Goal: Find specific page/section: Find specific page/section

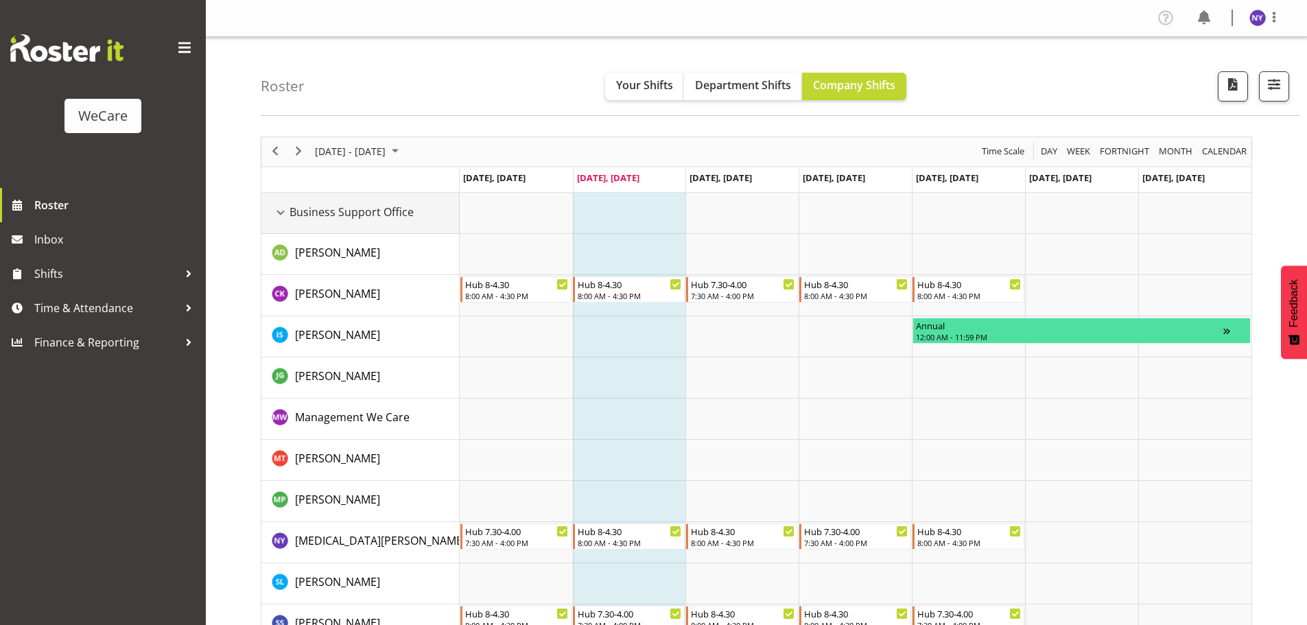
click at [276, 214] on div "Business Support Office resource" at bounding box center [281, 213] width 18 height 18
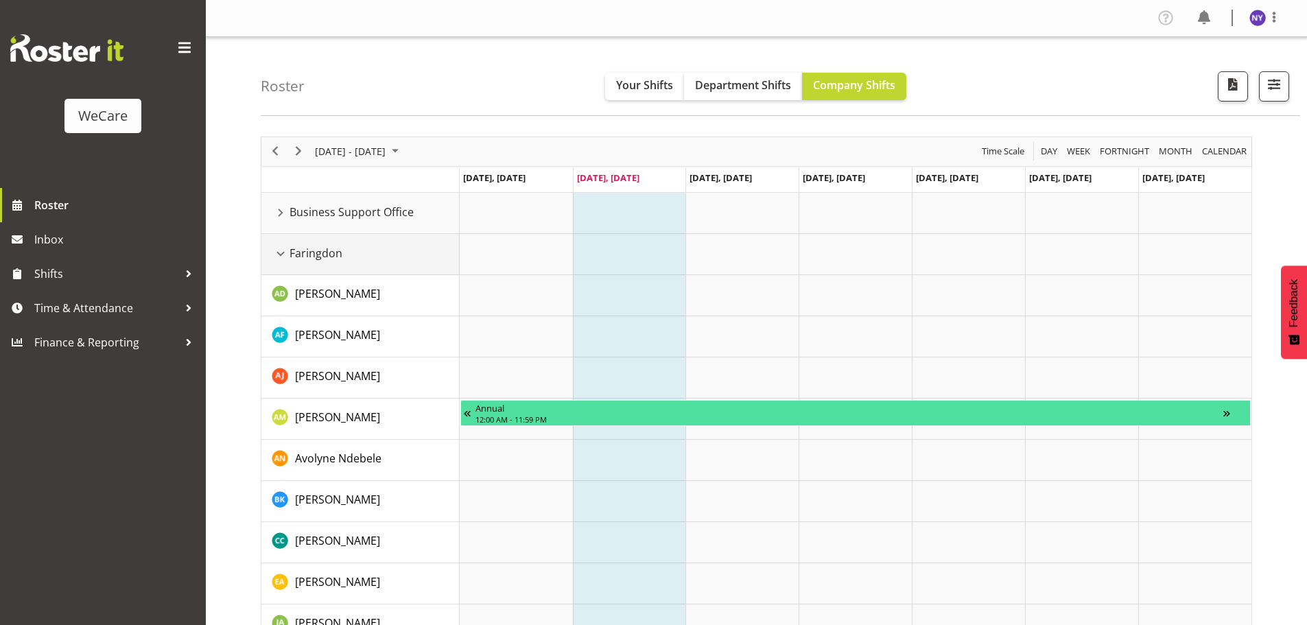
click at [282, 252] on div "Faringdon resource" at bounding box center [281, 254] width 18 height 18
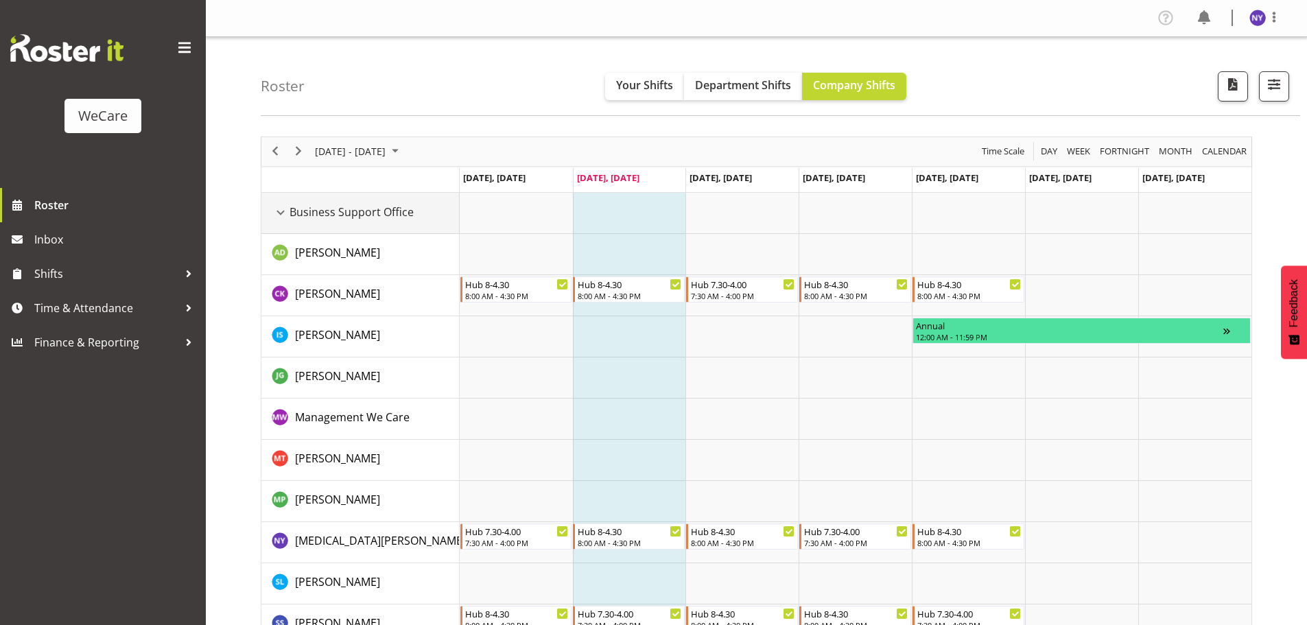
click at [285, 216] on div "Business Support Office resource" at bounding box center [281, 213] width 18 height 18
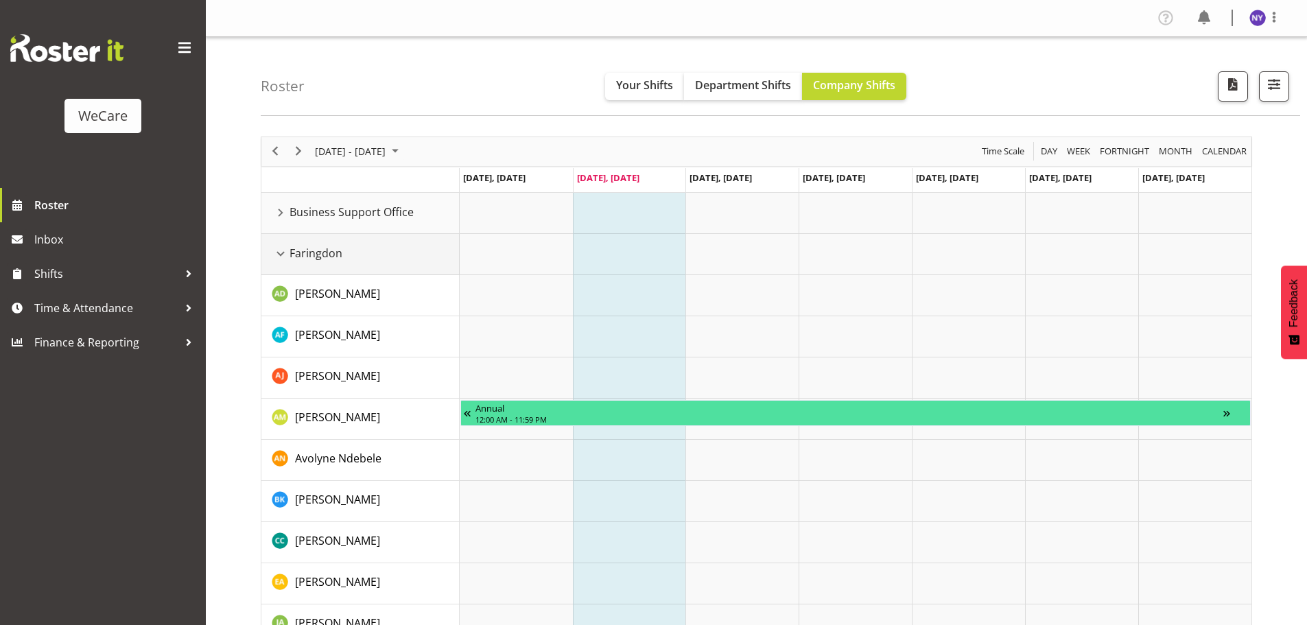
click at [279, 257] on div "Faringdon resource" at bounding box center [281, 254] width 18 height 18
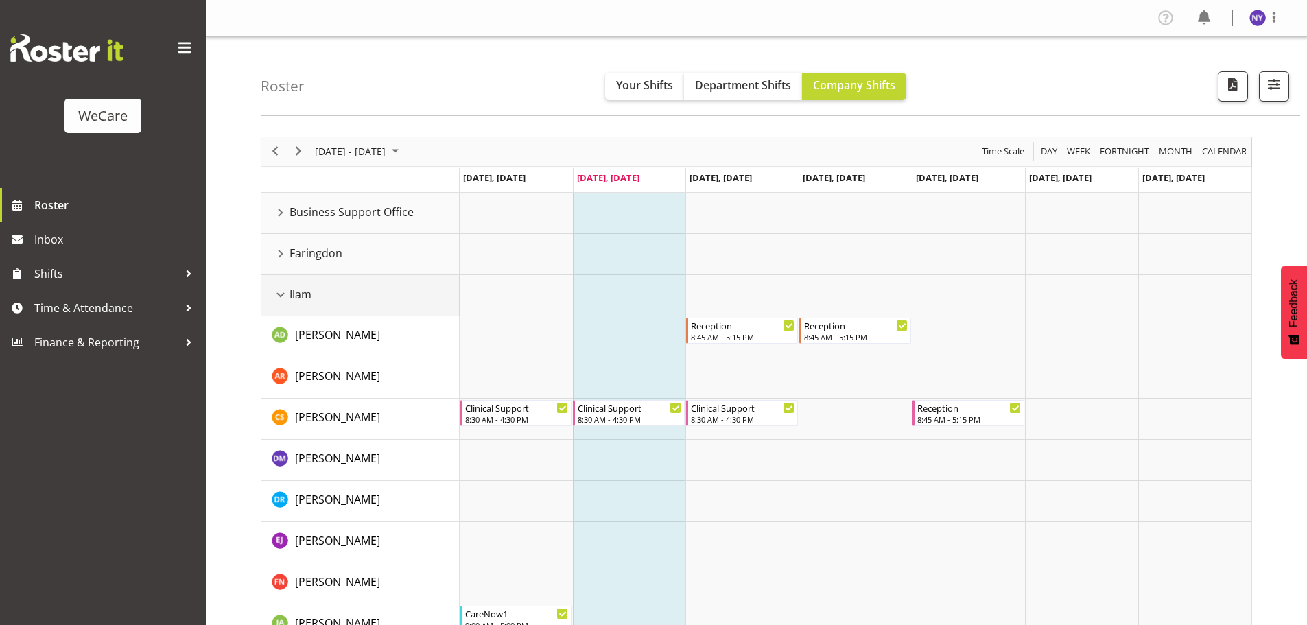
click at [285, 293] on div "Ilam resource" at bounding box center [281, 295] width 18 height 18
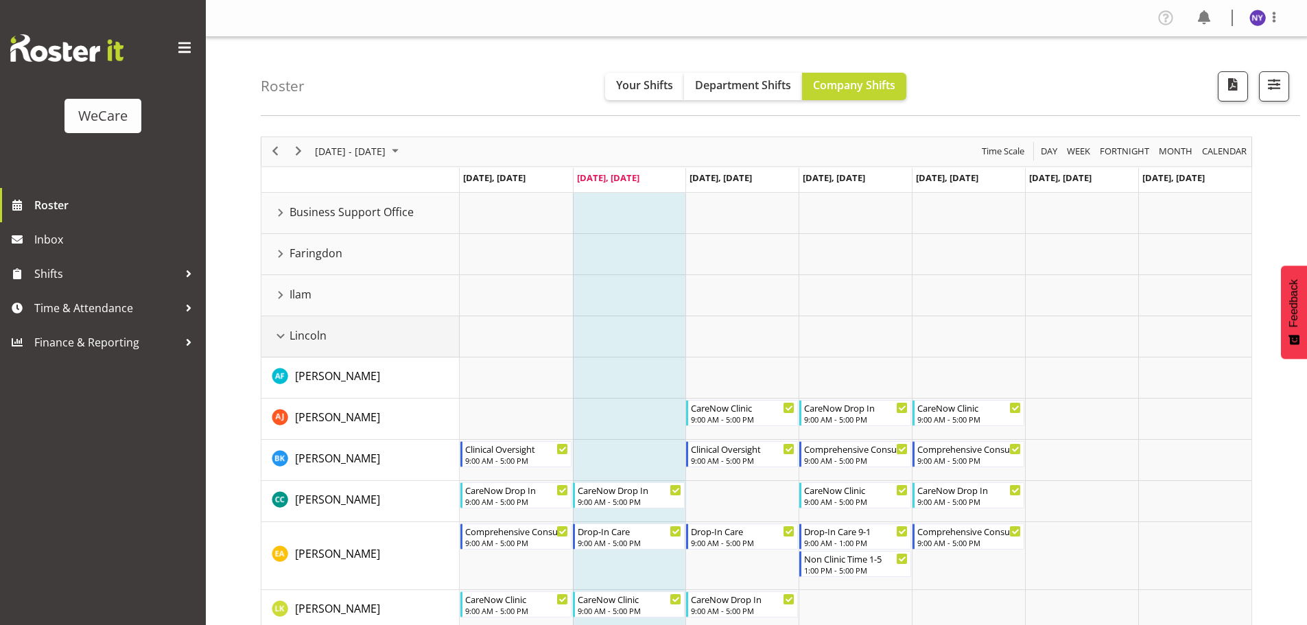
click at [279, 335] on div "Lincoln resource" at bounding box center [281, 336] width 18 height 18
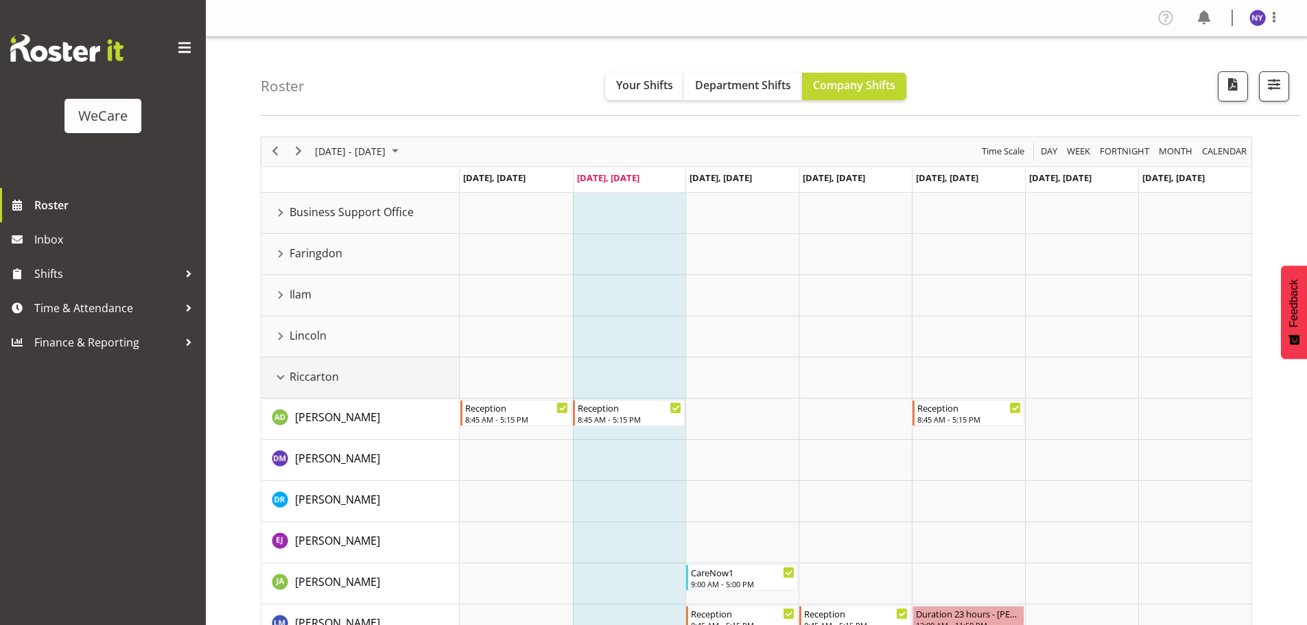
click at [280, 378] on div "Riccarton resource" at bounding box center [281, 377] width 18 height 18
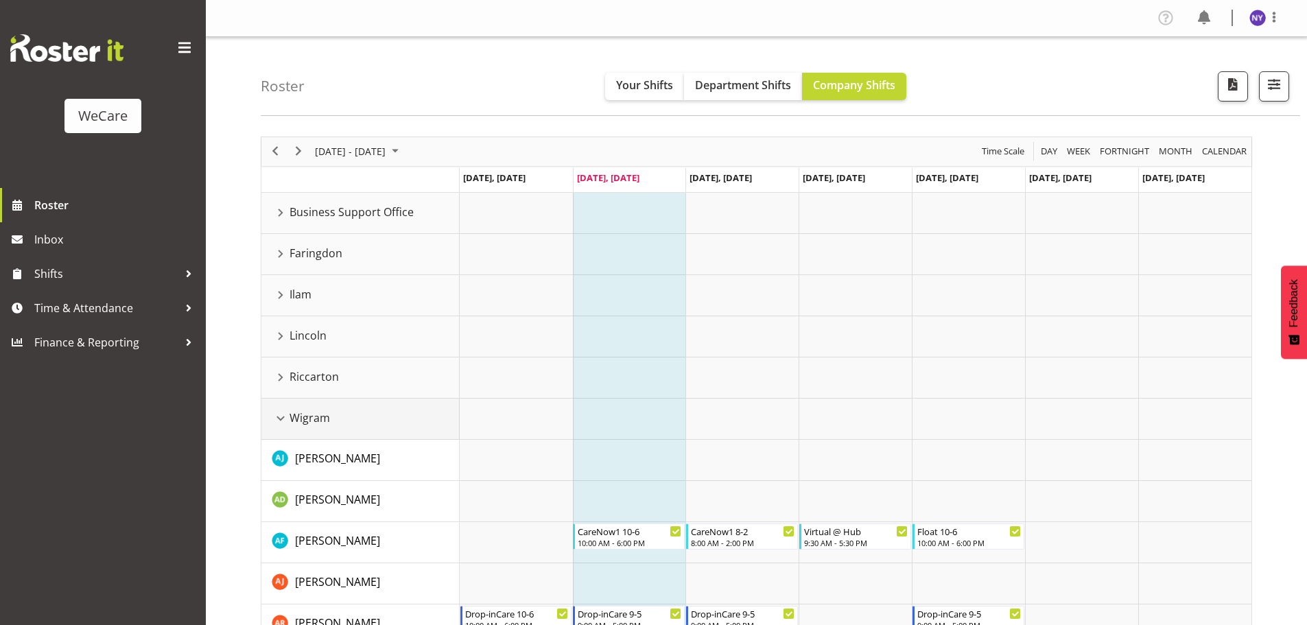
click at [280, 414] on div "Wigram resource" at bounding box center [281, 418] width 18 height 18
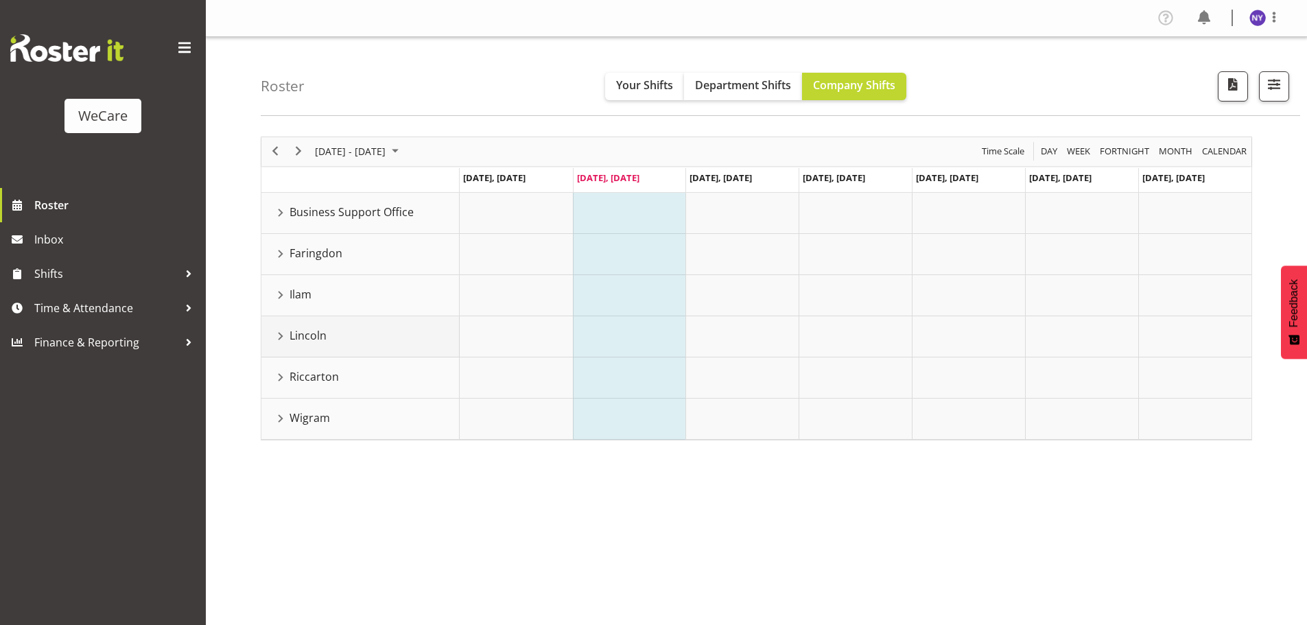
click at [282, 337] on div "Lincoln resource" at bounding box center [281, 336] width 18 height 18
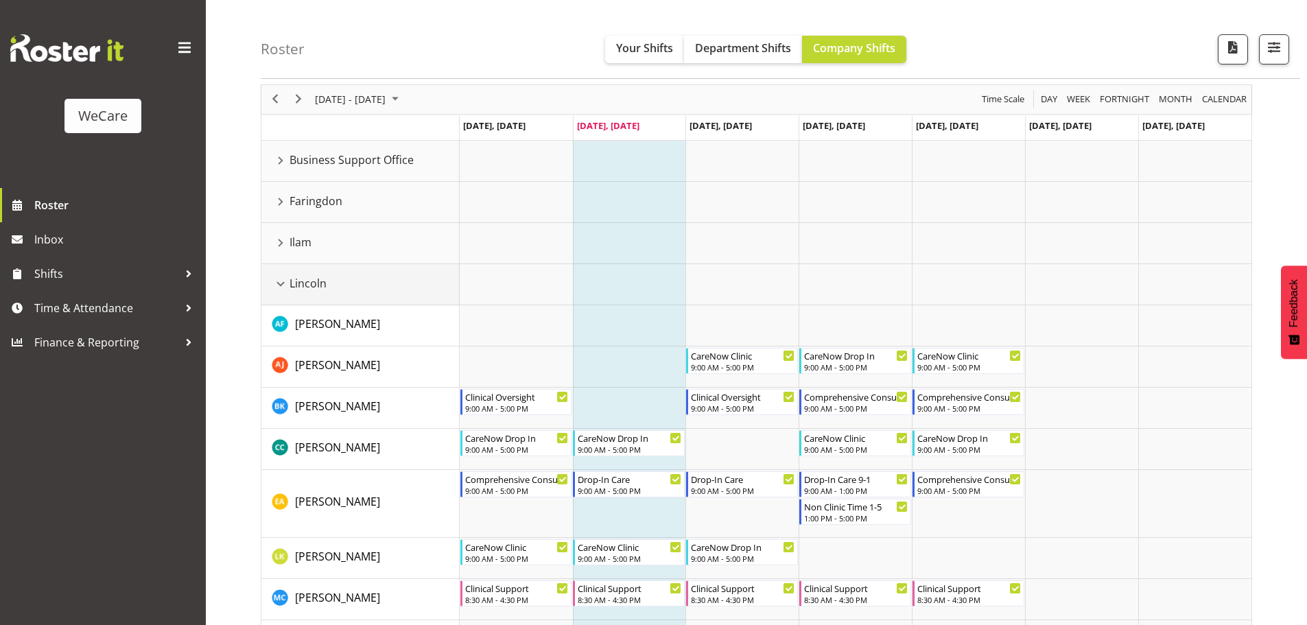
scroll to position [45, 0]
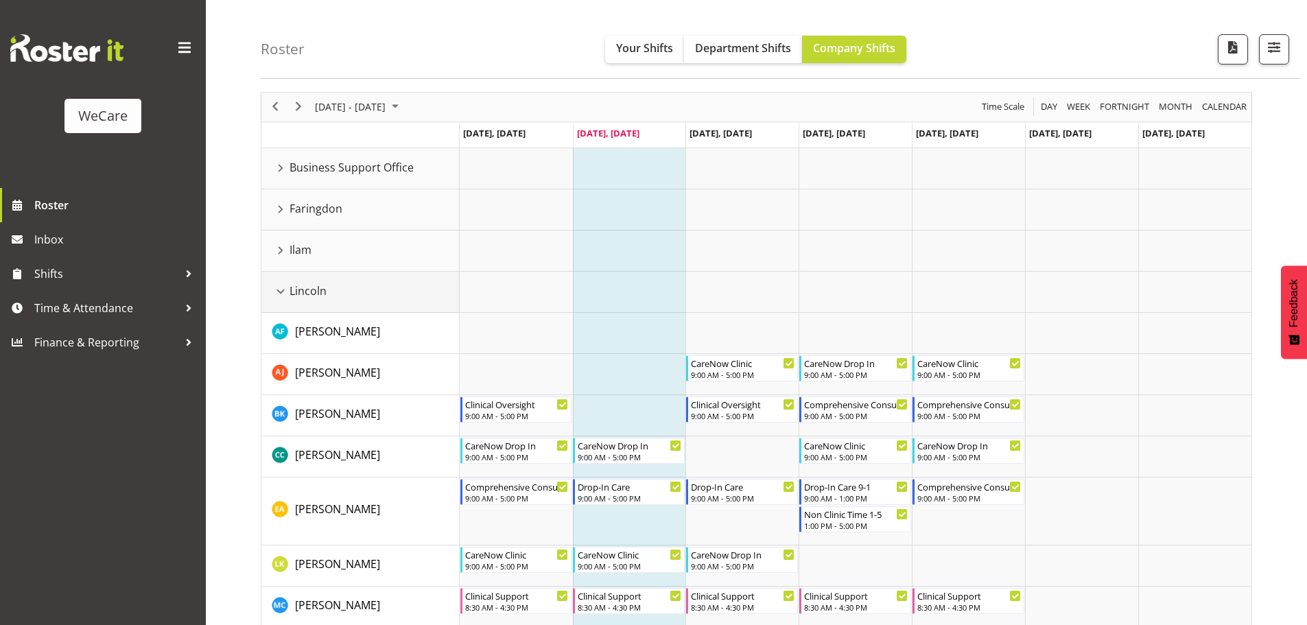
click at [292, 296] on span "Lincoln" at bounding box center [307, 291] width 37 height 16
drag, startPoint x: 285, startPoint y: 294, endPoint x: 254, endPoint y: 303, distance: 31.5
click at [284, 295] on div "Lincoln resource" at bounding box center [281, 292] width 18 height 18
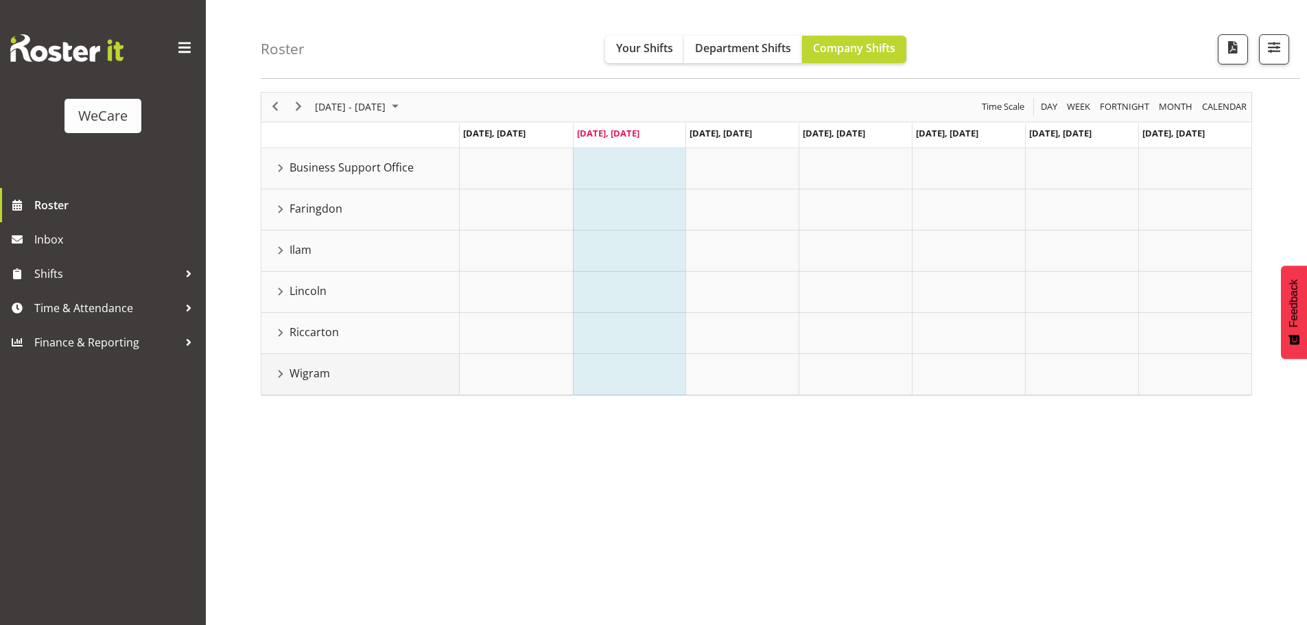
click at [278, 371] on div "Wigram resource" at bounding box center [281, 374] width 18 height 18
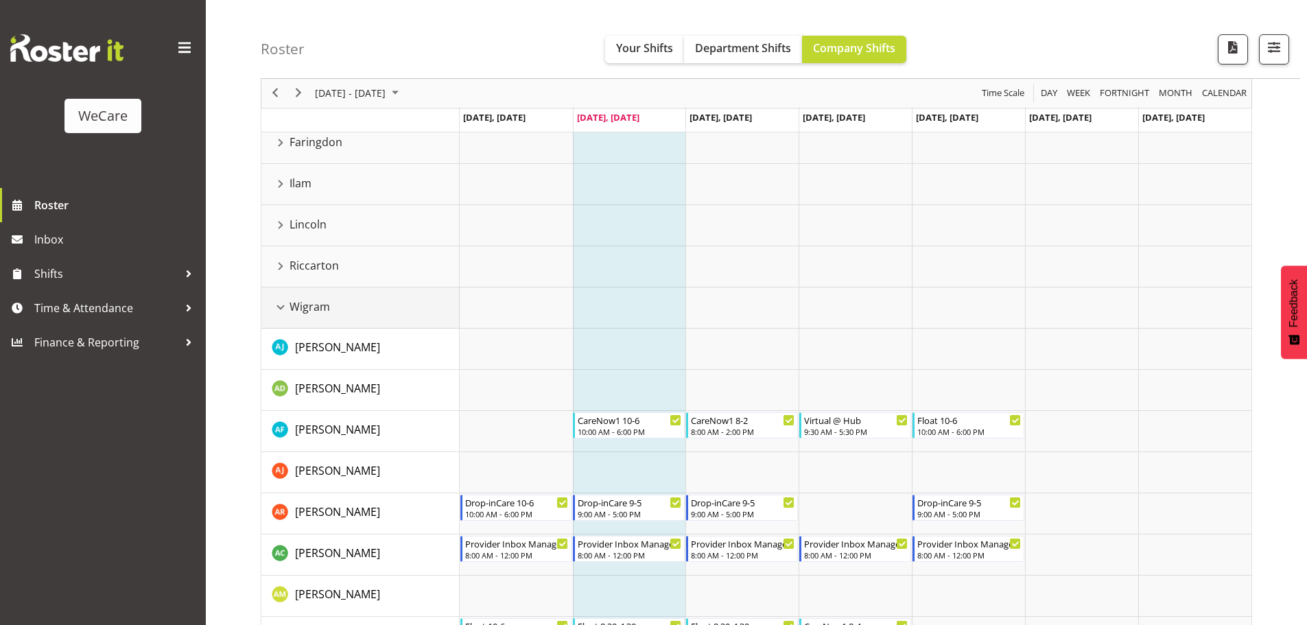
scroll to position [119, 0]
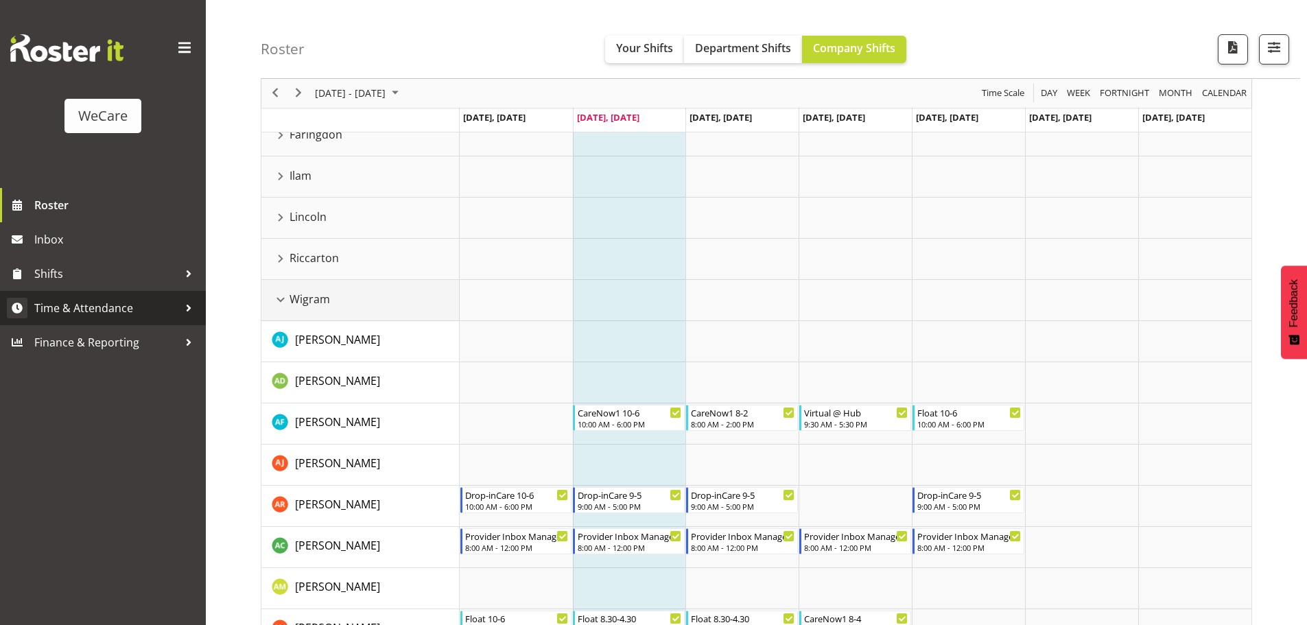
drag, startPoint x: 280, startPoint y: 301, endPoint x: 43, endPoint y: 305, distance: 236.7
click at [280, 300] on div "Wigram resource" at bounding box center [281, 300] width 18 height 18
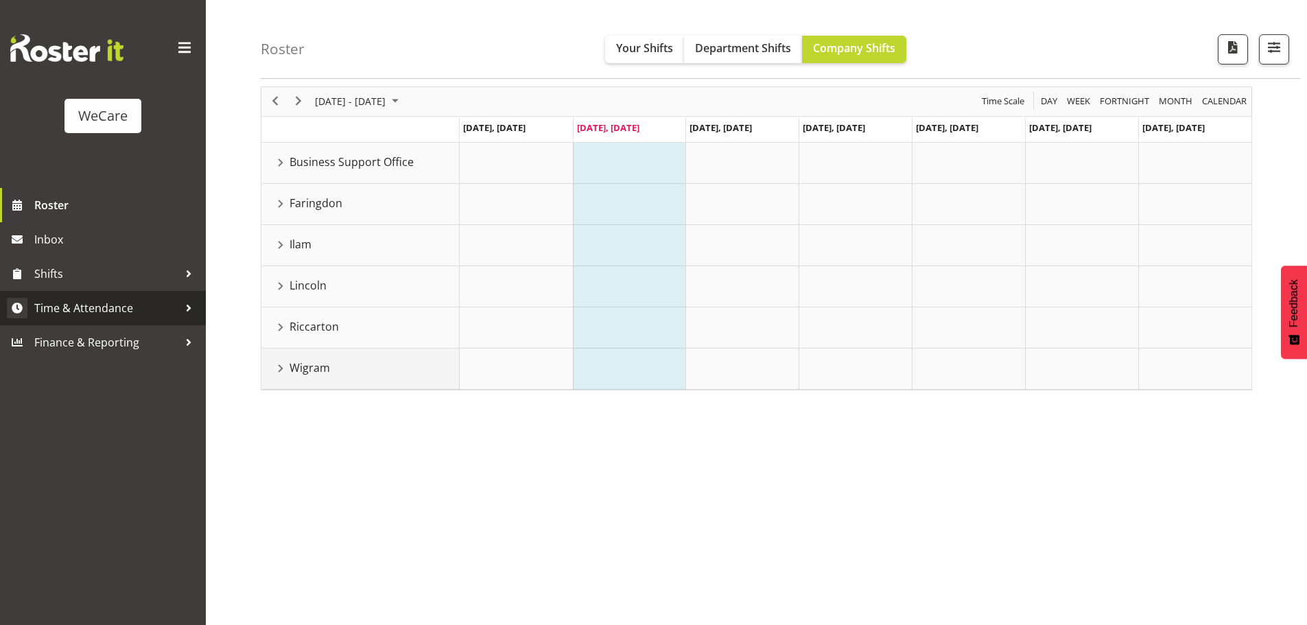
scroll to position [50, 0]
click at [353, 108] on span "[DATE] - [DATE]" at bounding box center [349, 101] width 73 height 17
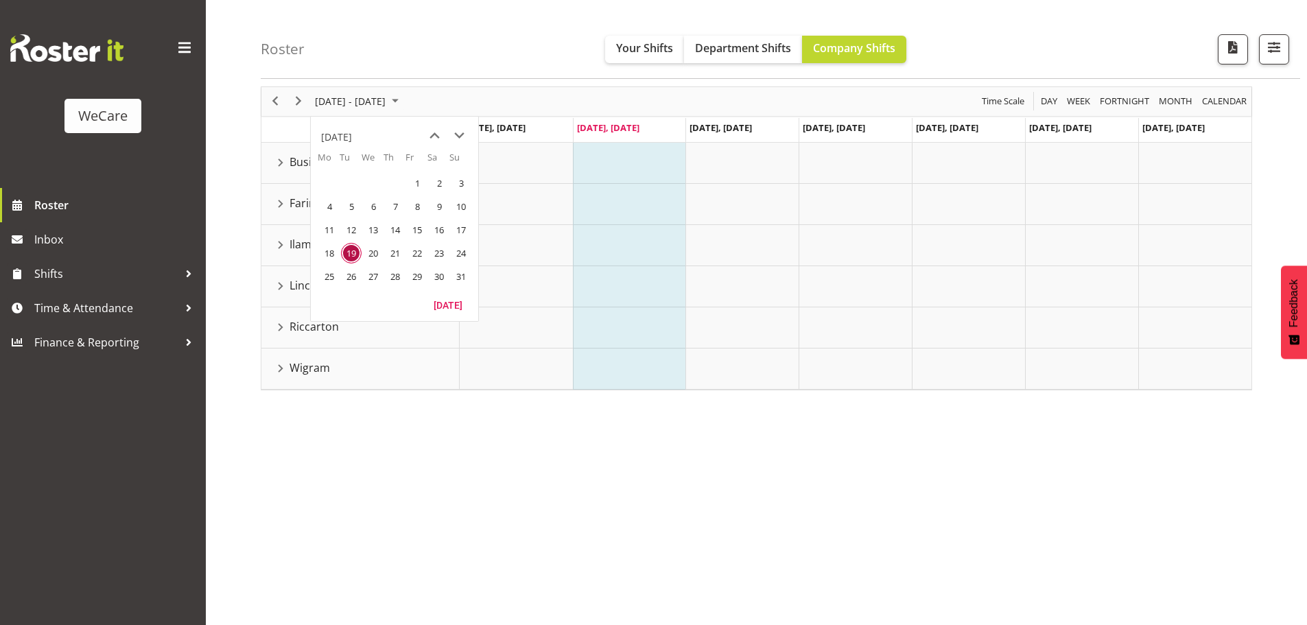
click at [332, 278] on span "25" at bounding box center [329, 276] width 21 height 21
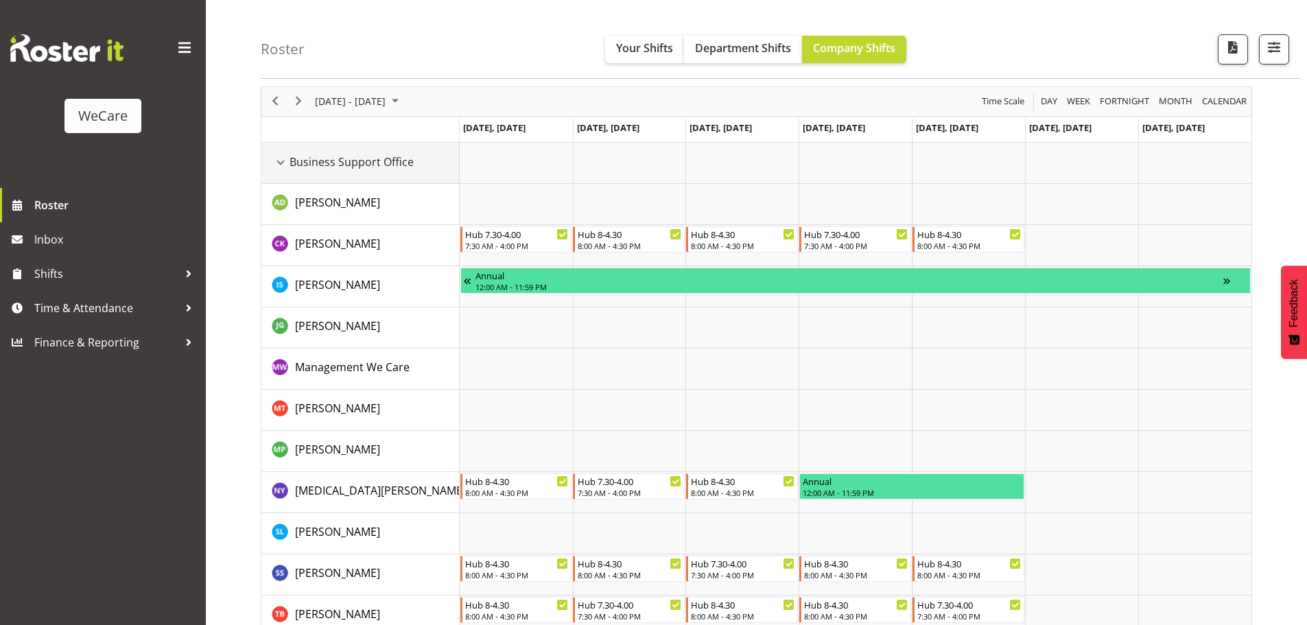
click at [288, 167] on div "Business Support Office resource" at bounding box center [281, 163] width 18 height 18
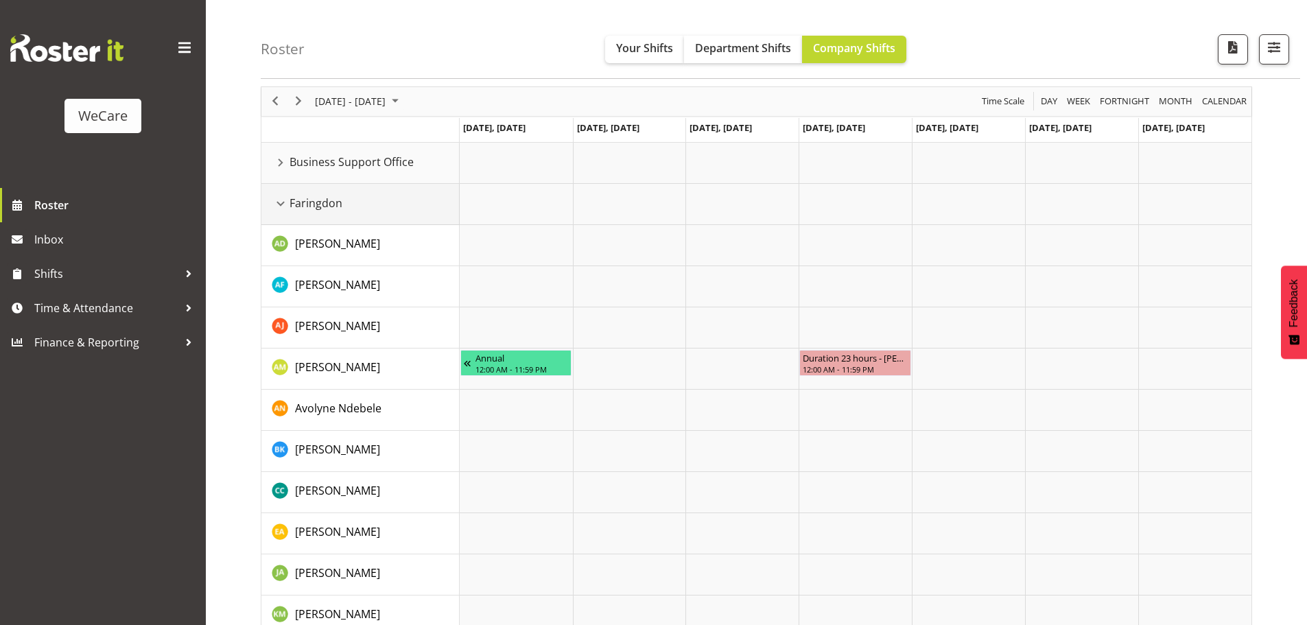
click at [280, 199] on div "Faringdon resource" at bounding box center [281, 204] width 18 height 18
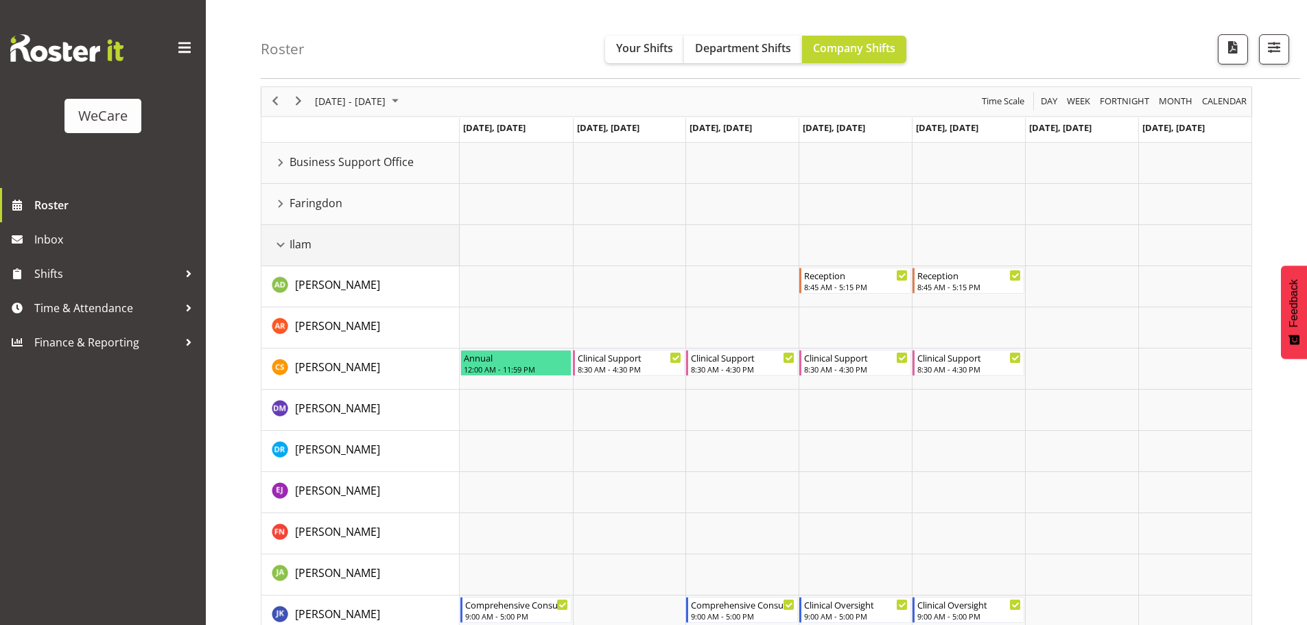
click at [284, 243] on div "Ilam resource" at bounding box center [281, 245] width 18 height 18
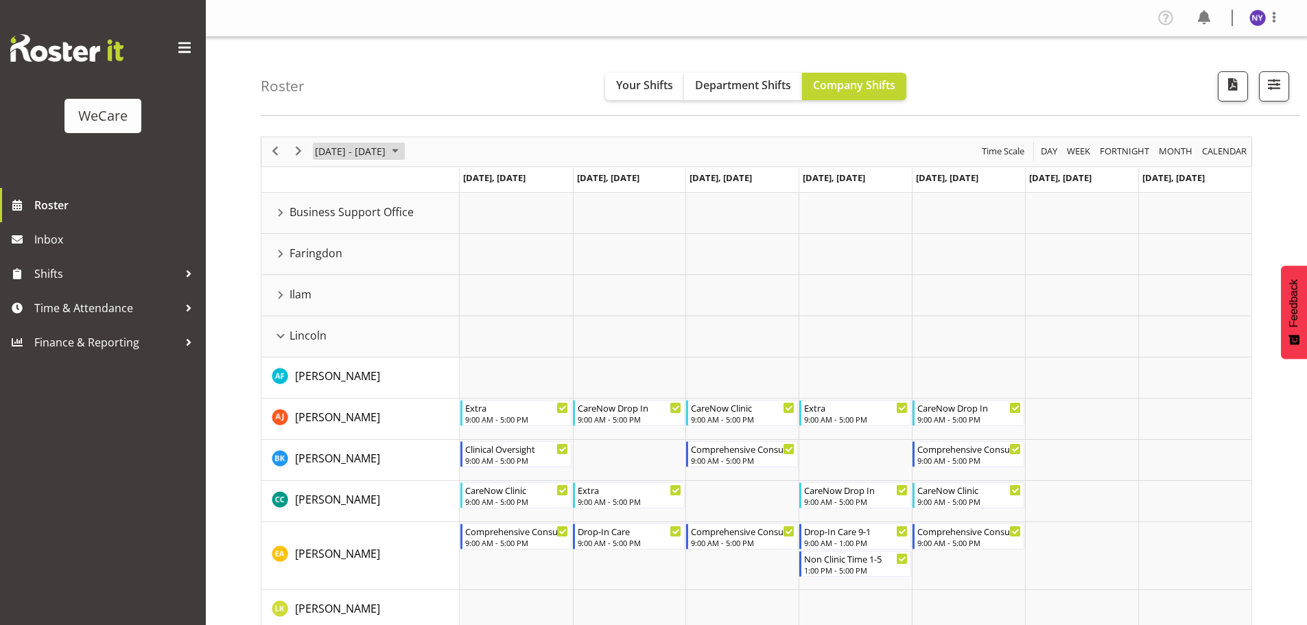
click at [350, 157] on span "[DATE] - [DATE]" at bounding box center [349, 151] width 73 height 17
click at [344, 306] on span "19" at bounding box center [351, 303] width 21 height 21
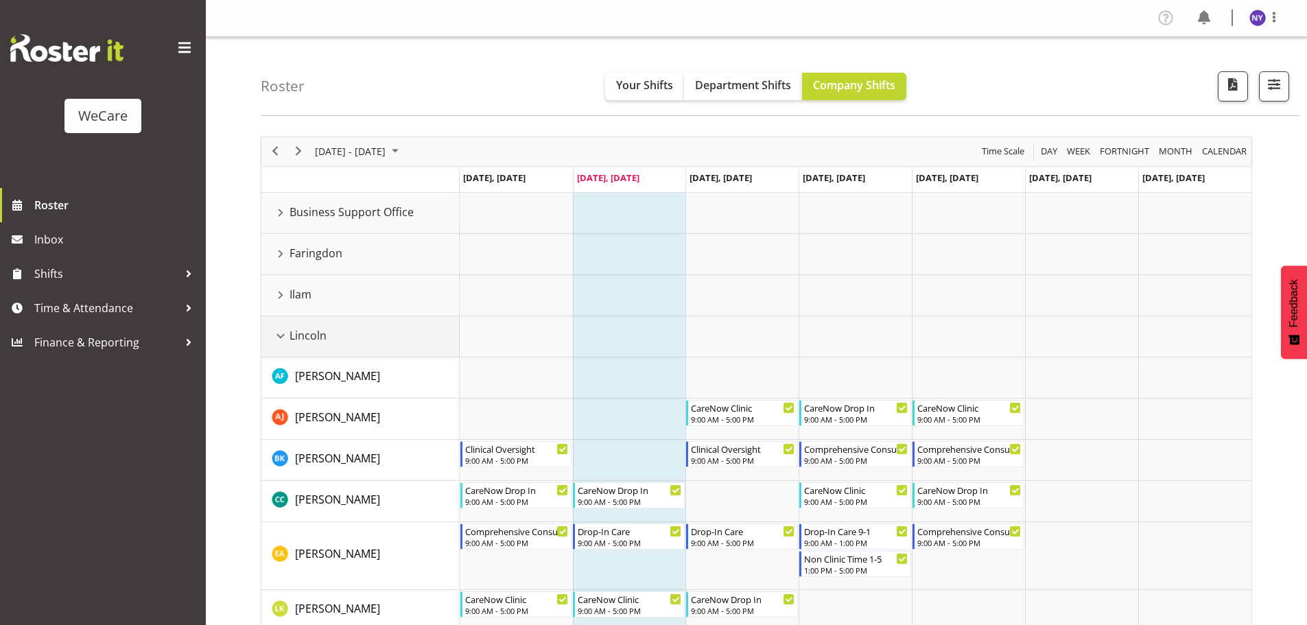
click at [283, 341] on div "Lincoln resource" at bounding box center [281, 336] width 18 height 18
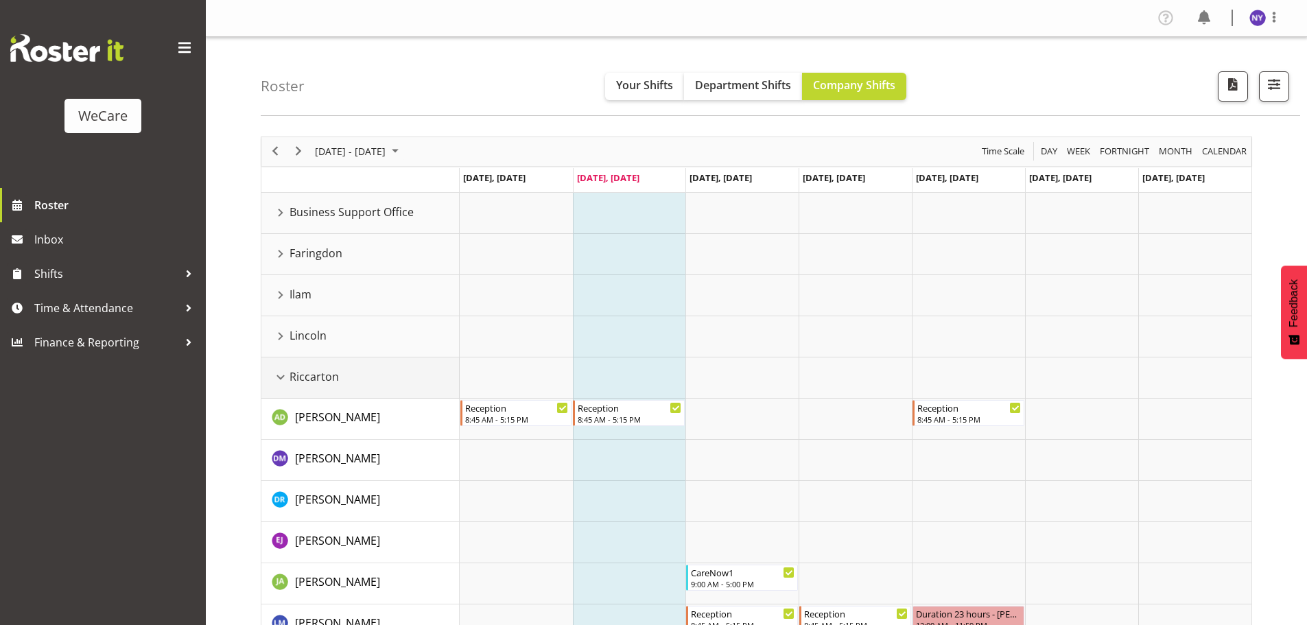
click at [281, 385] on div "Riccarton resource" at bounding box center [281, 377] width 18 height 18
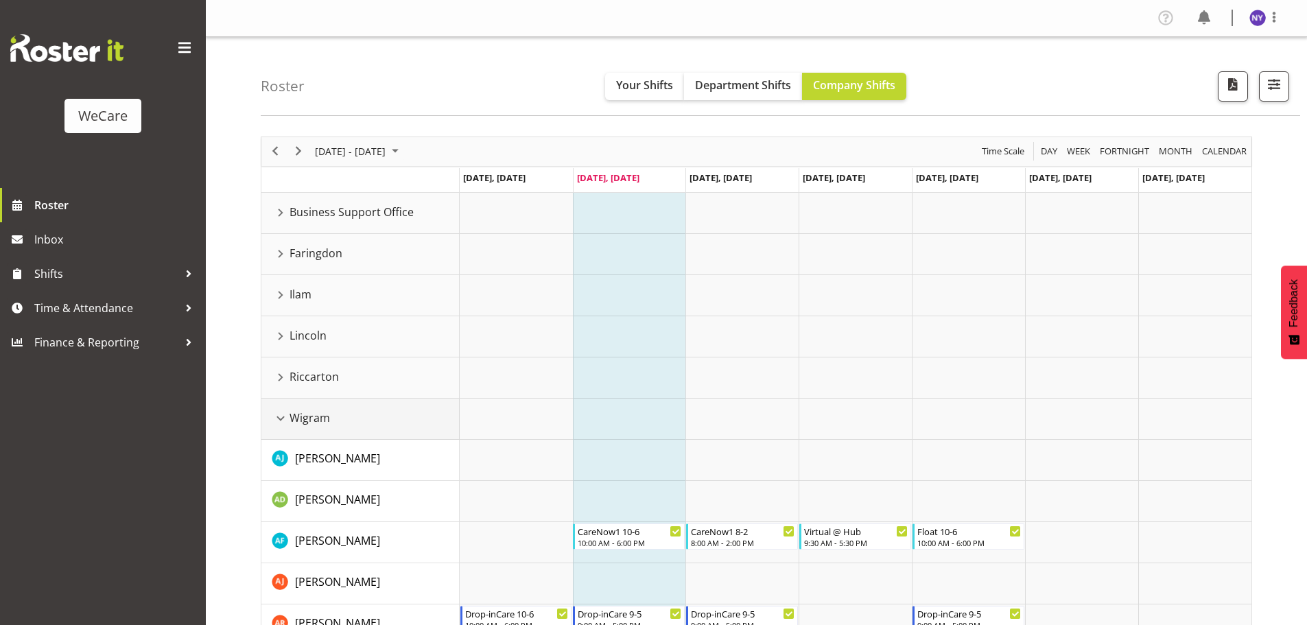
click at [283, 420] on div "Wigram resource" at bounding box center [281, 418] width 18 height 18
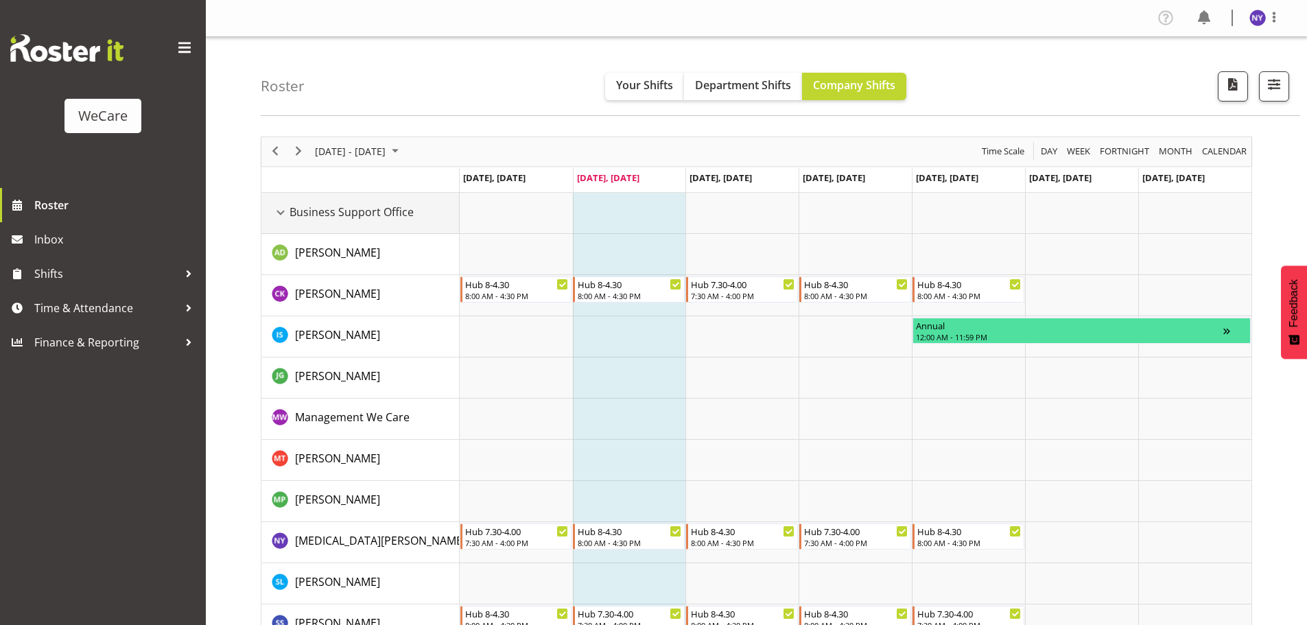
click at [279, 209] on div "Business Support Office resource" at bounding box center [281, 213] width 18 height 18
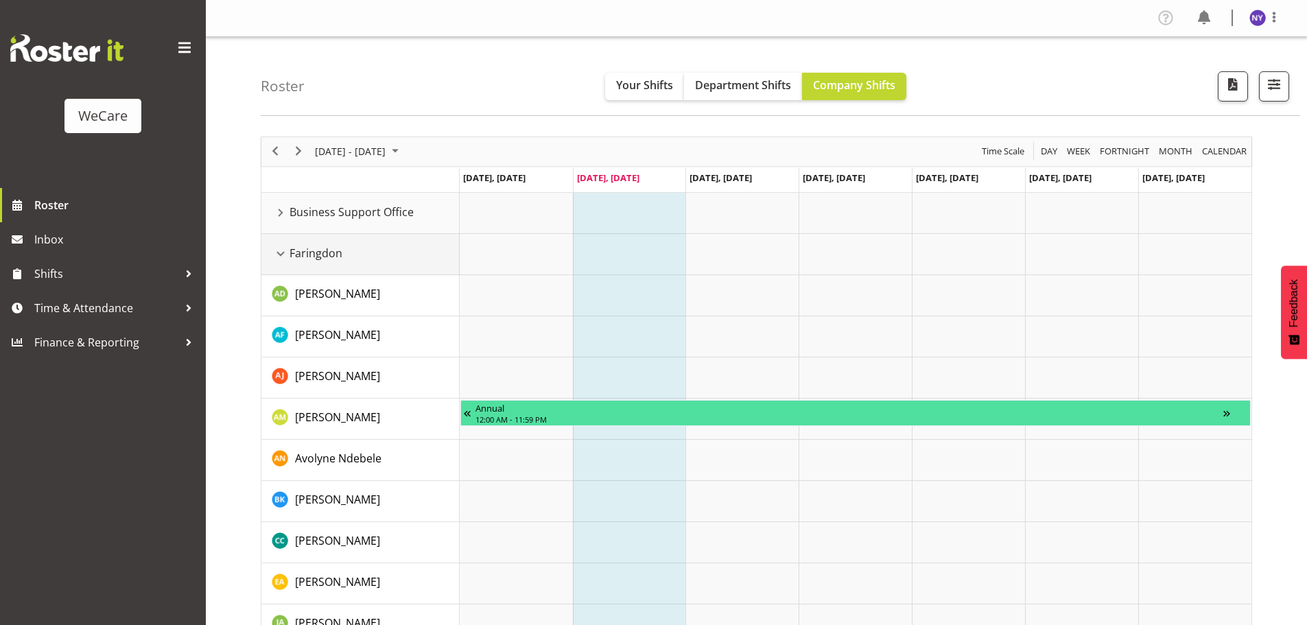
click at [286, 253] on div "Faringdon resource" at bounding box center [281, 254] width 18 height 18
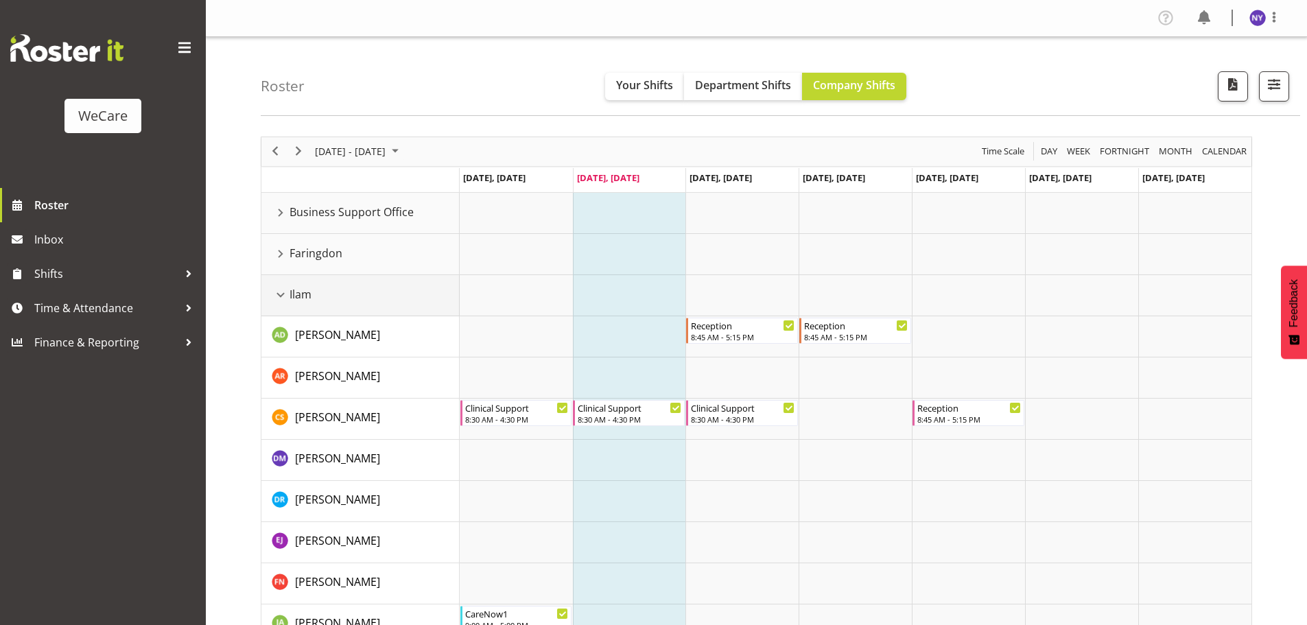
click at [287, 289] on div "Ilam resource" at bounding box center [281, 295] width 18 height 18
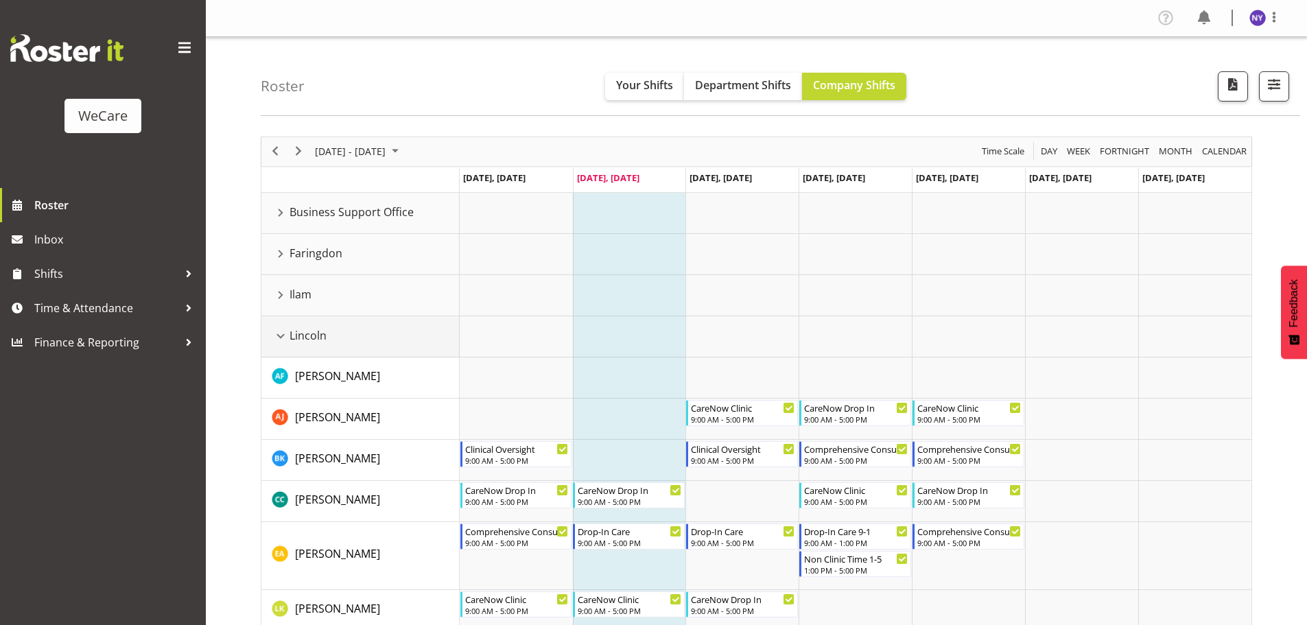
click at [283, 337] on div "Lincoln resource" at bounding box center [281, 336] width 18 height 18
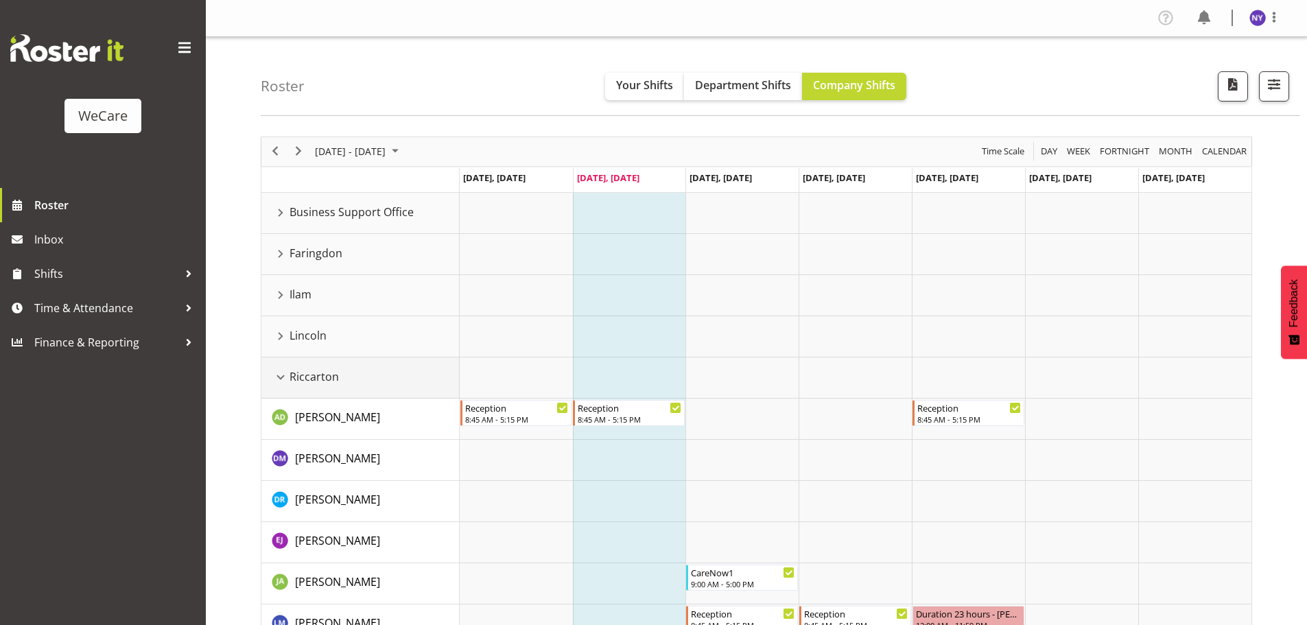
click at [281, 383] on div "Riccarton resource" at bounding box center [281, 377] width 18 height 18
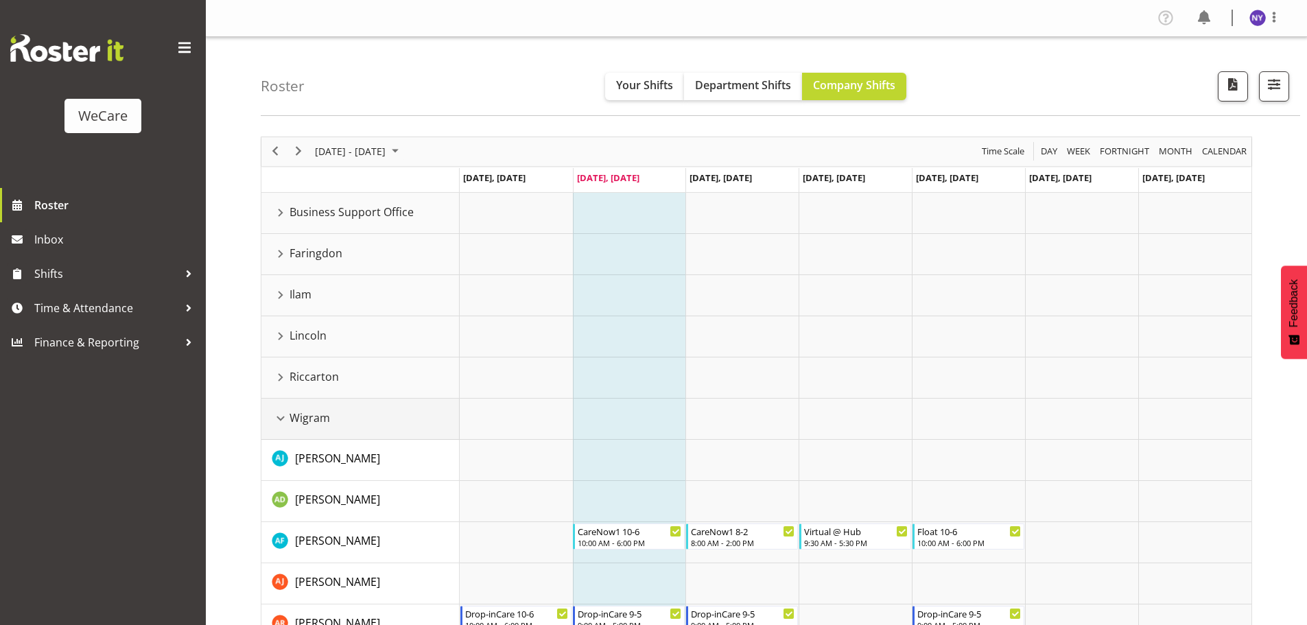
click at [283, 423] on div "Wigram resource" at bounding box center [281, 418] width 18 height 18
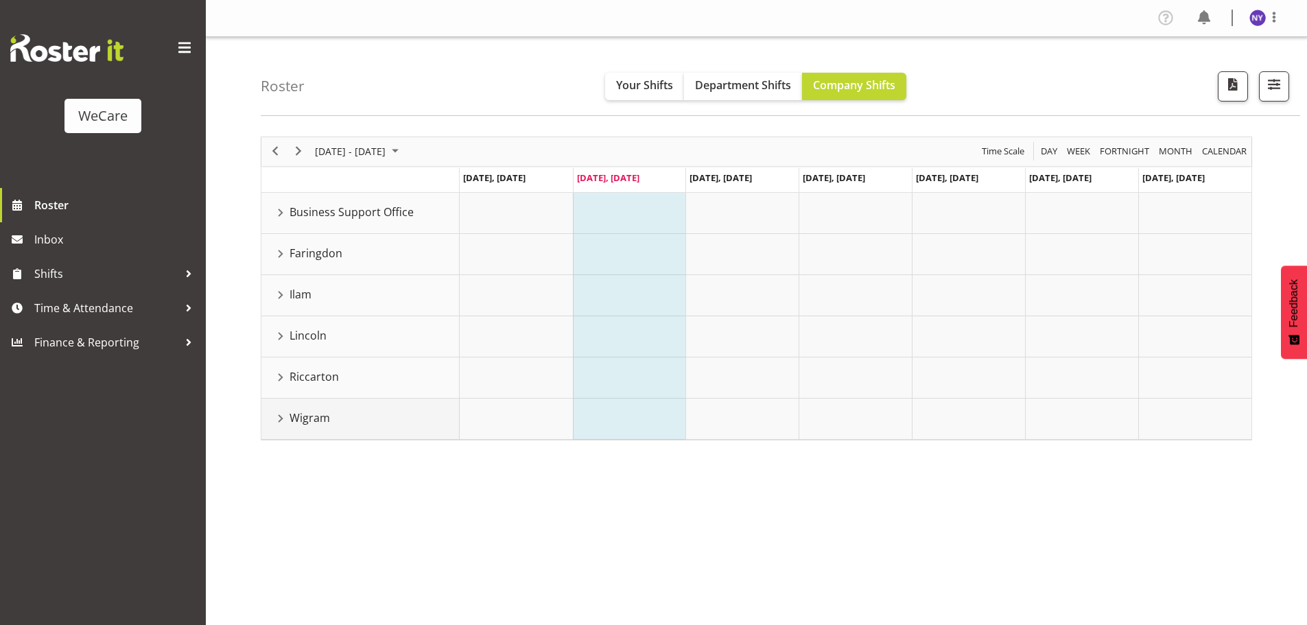
click at [281, 411] on div "Wigram resource" at bounding box center [281, 418] width 18 height 18
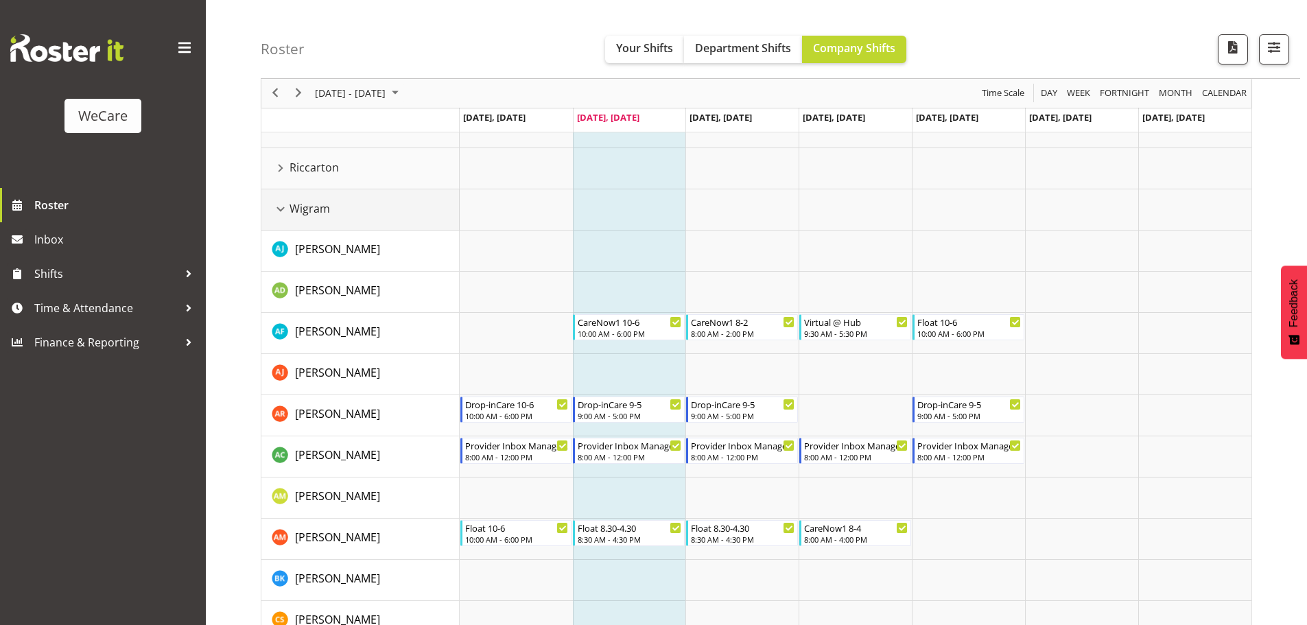
scroll to position [209, 0]
drag, startPoint x: 287, startPoint y: 212, endPoint x: 350, endPoint y: 307, distance: 113.8
click at [287, 212] on div "Wigram resource" at bounding box center [281, 210] width 18 height 18
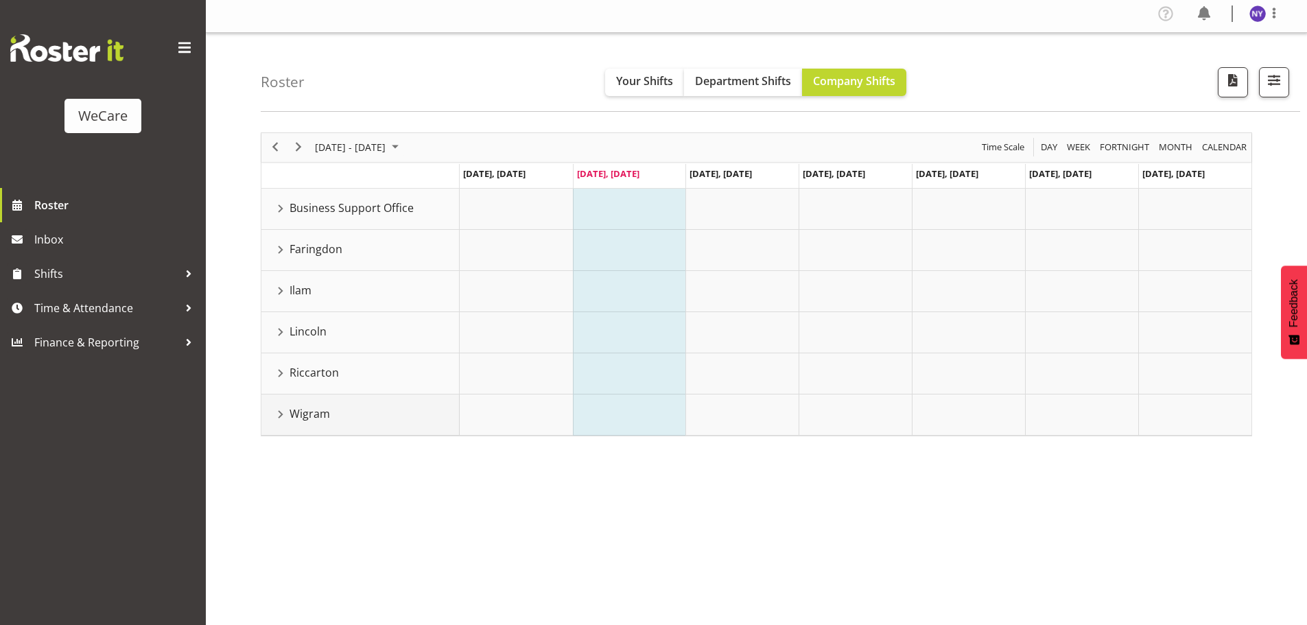
scroll to position [0, 0]
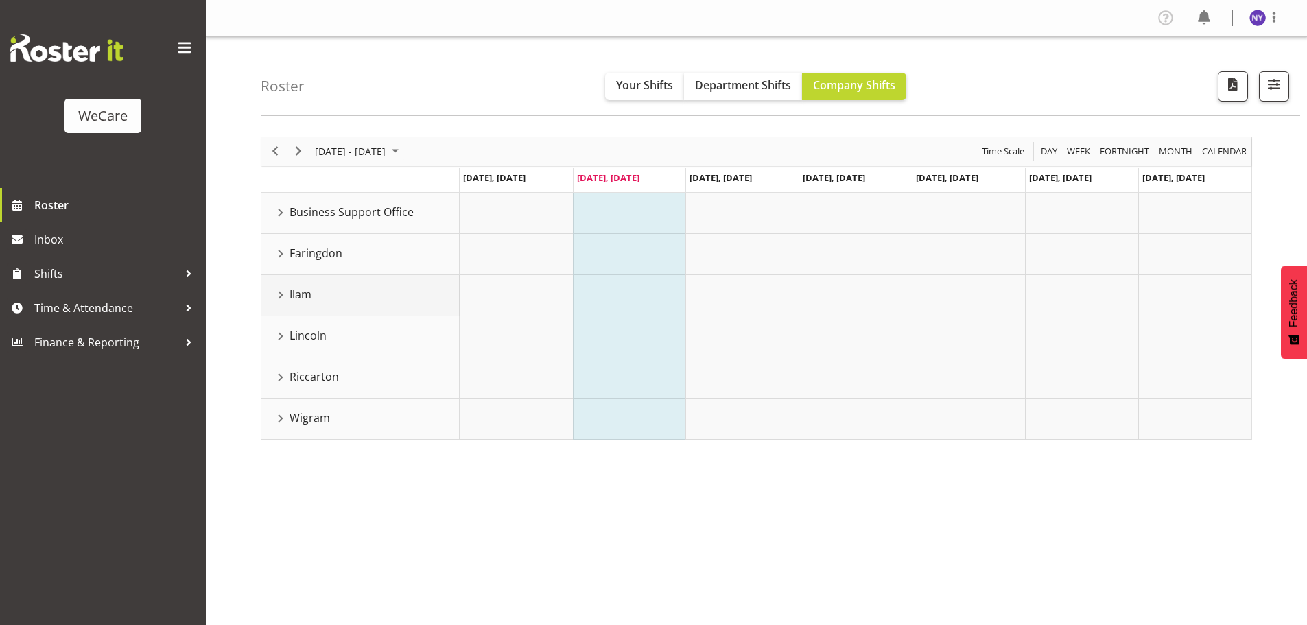
click at [280, 294] on div "Ilam resource" at bounding box center [281, 295] width 18 height 18
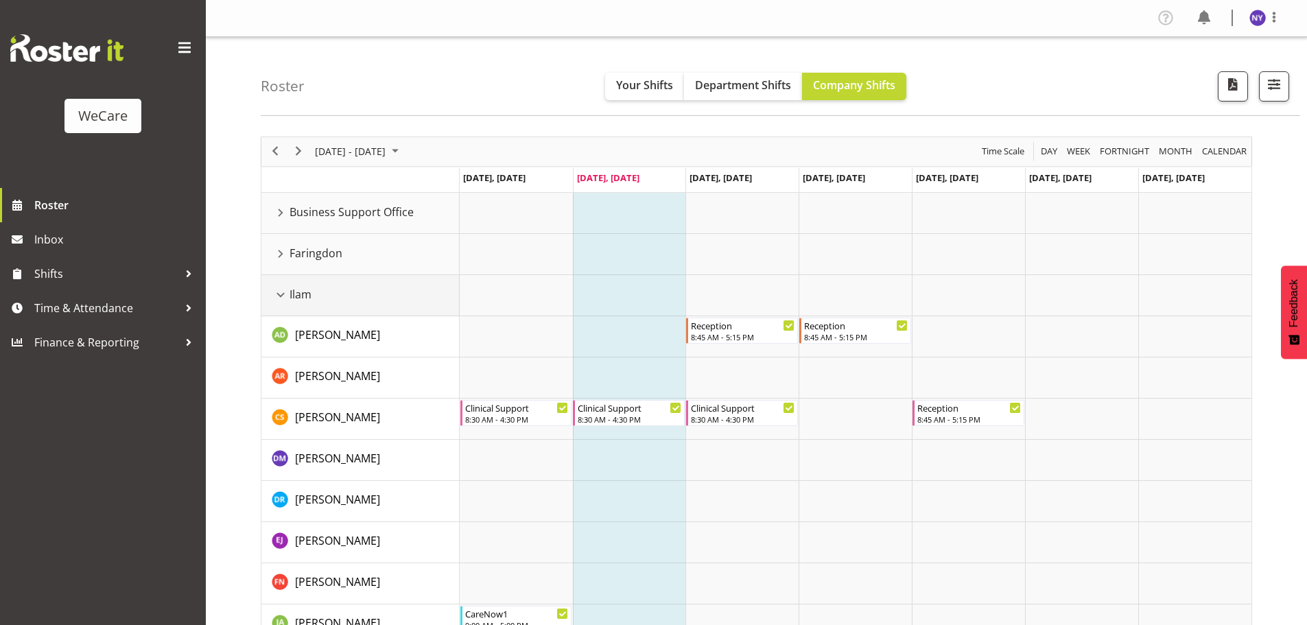
click at [278, 294] on div "Ilam resource" at bounding box center [281, 295] width 18 height 18
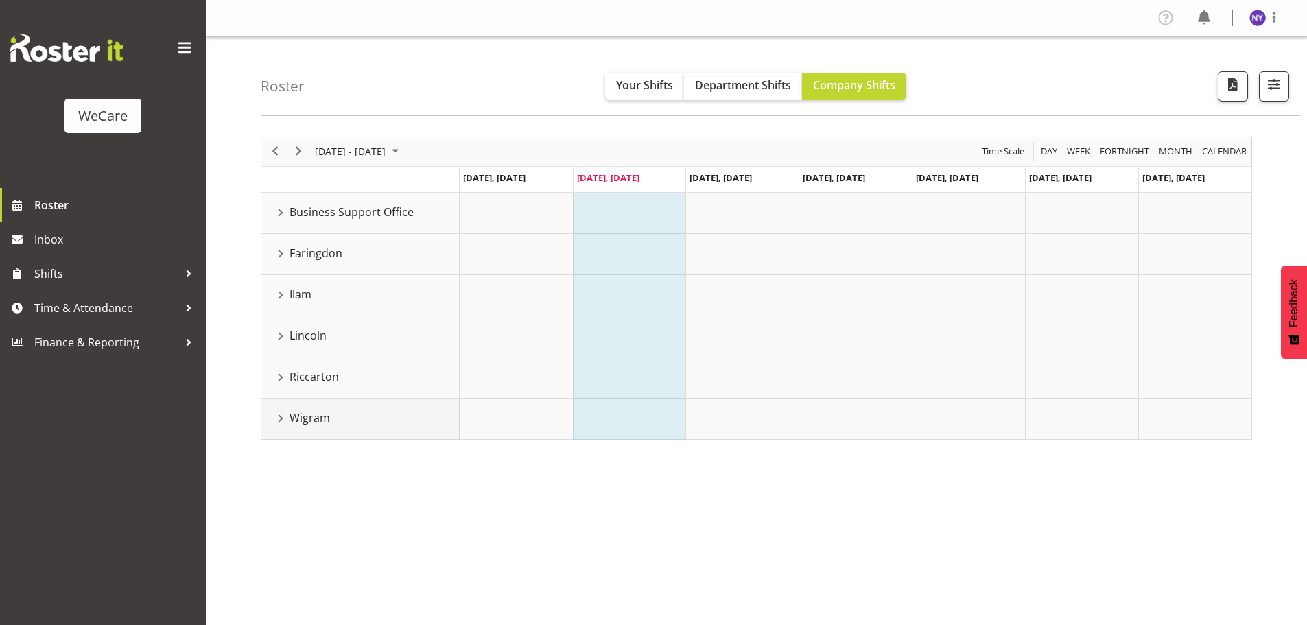
click at [279, 413] on div "Wigram resource" at bounding box center [281, 418] width 18 height 18
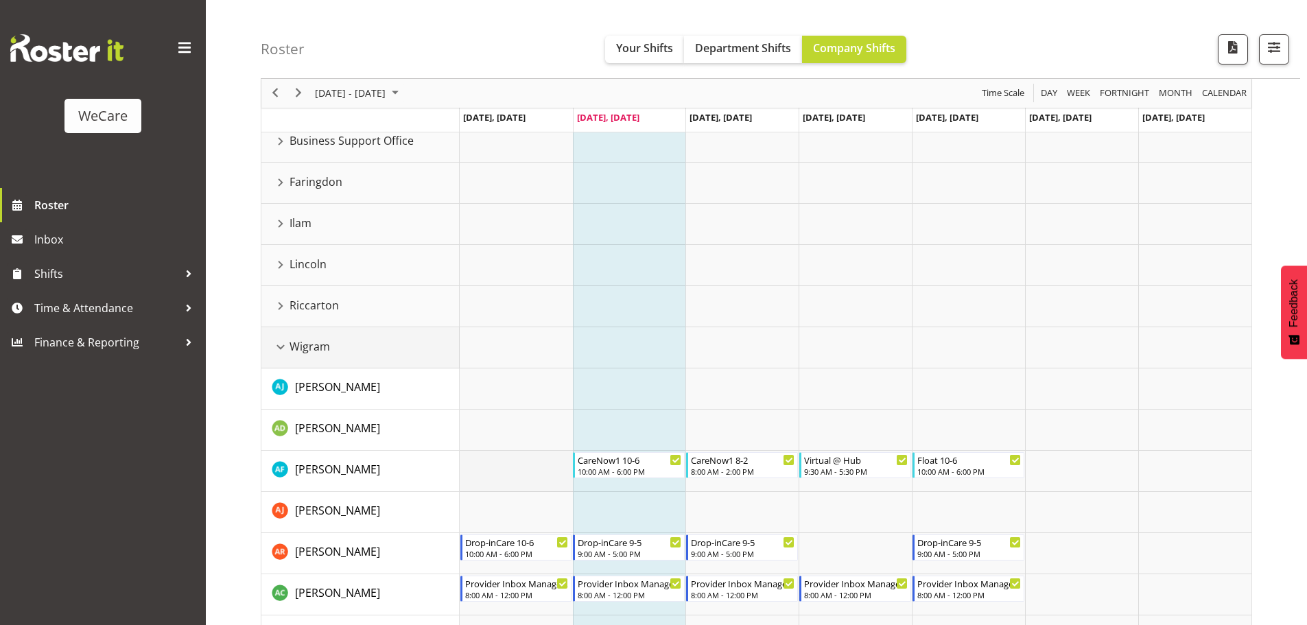
scroll to position [137, 0]
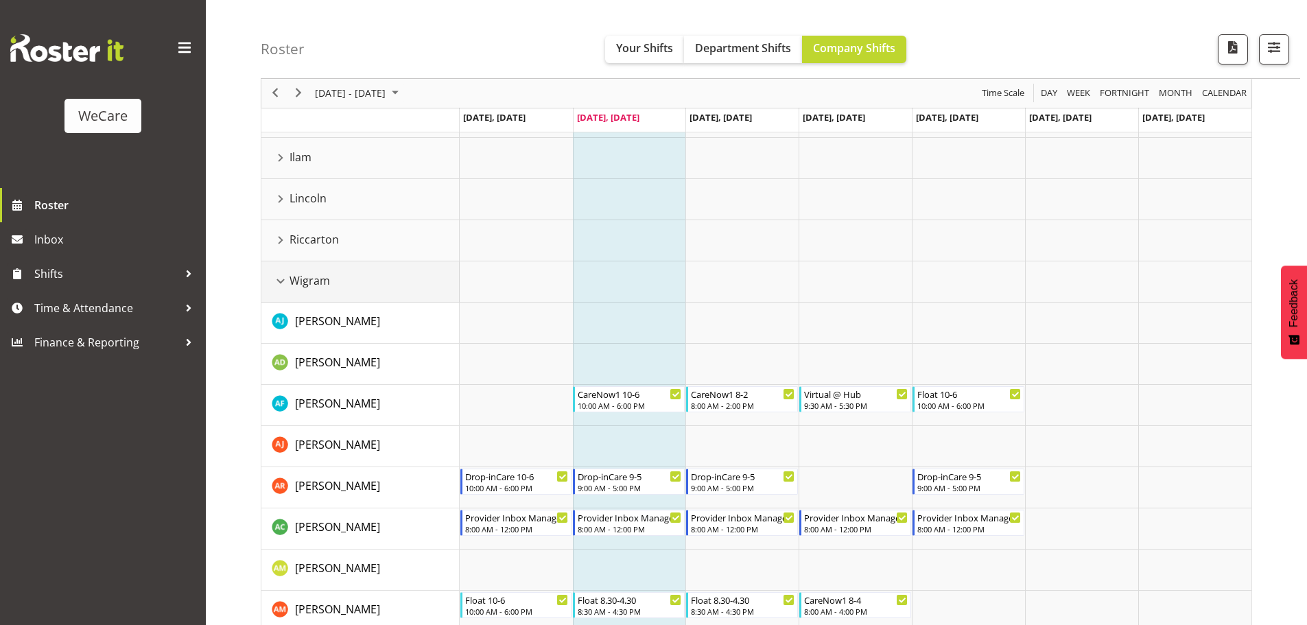
click at [280, 281] on div "Wigram resource" at bounding box center [281, 281] width 18 height 18
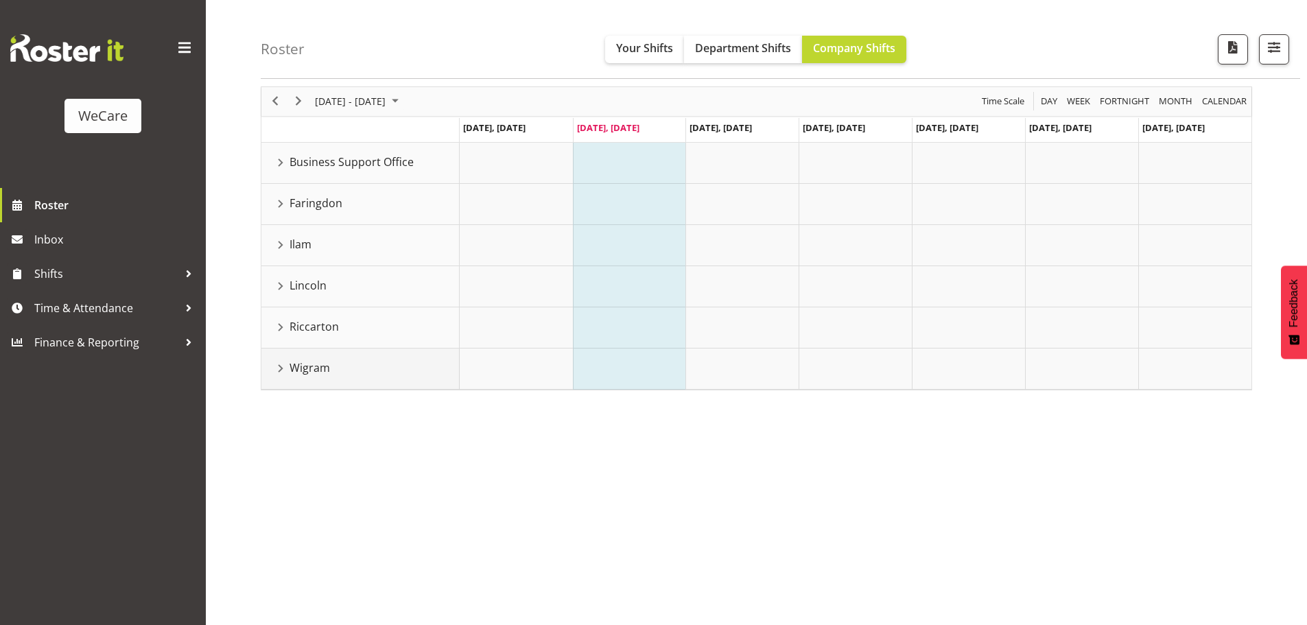
scroll to position [50, 0]
click at [285, 375] on div "Wigram resource" at bounding box center [281, 368] width 18 height 18
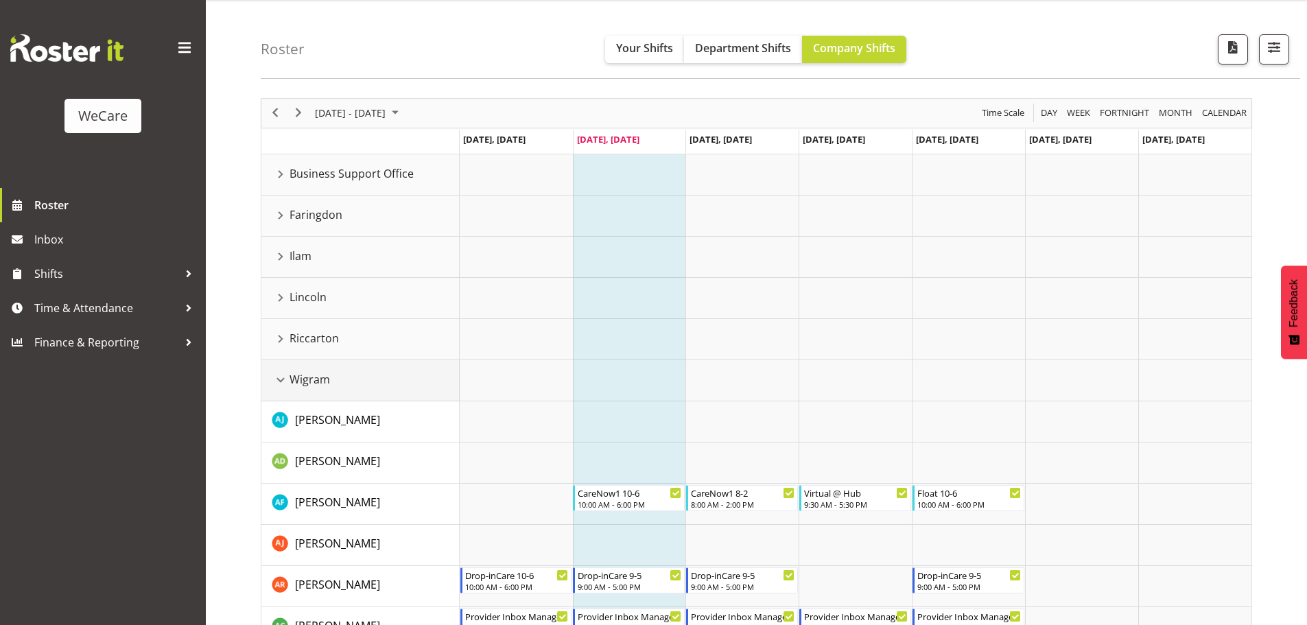
scroll to position [0, 0]
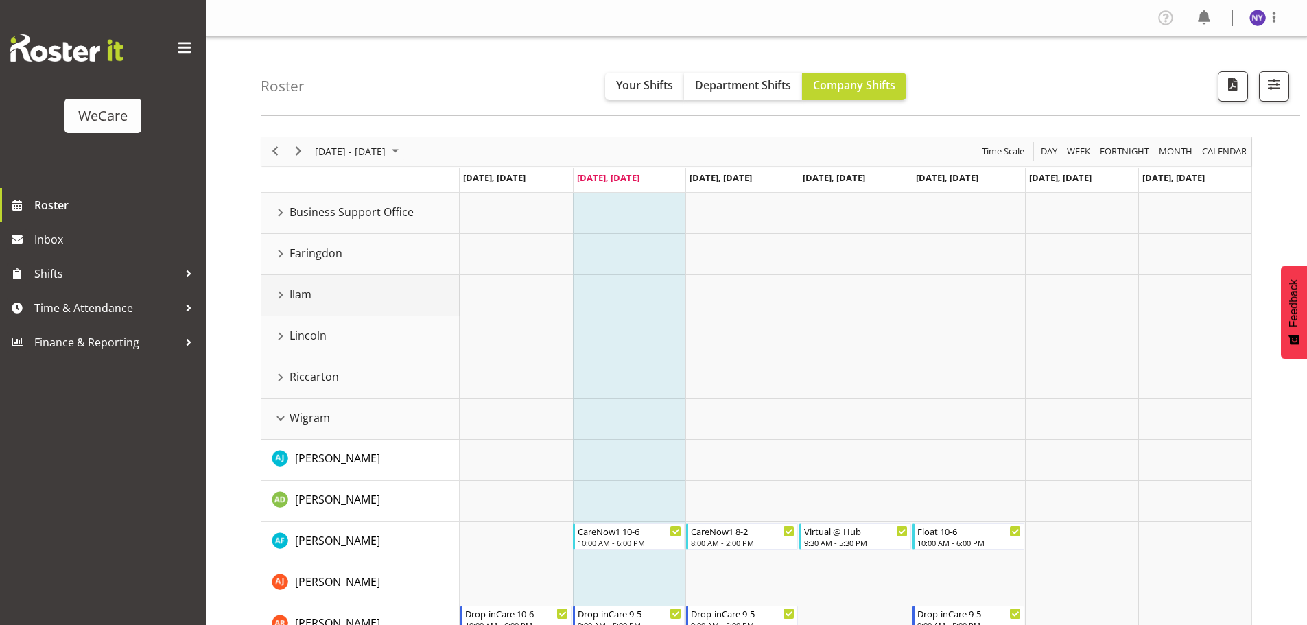
click at [288, 293] on div "Ilam resource" at bounding box center [281, 295] width 18 height 18
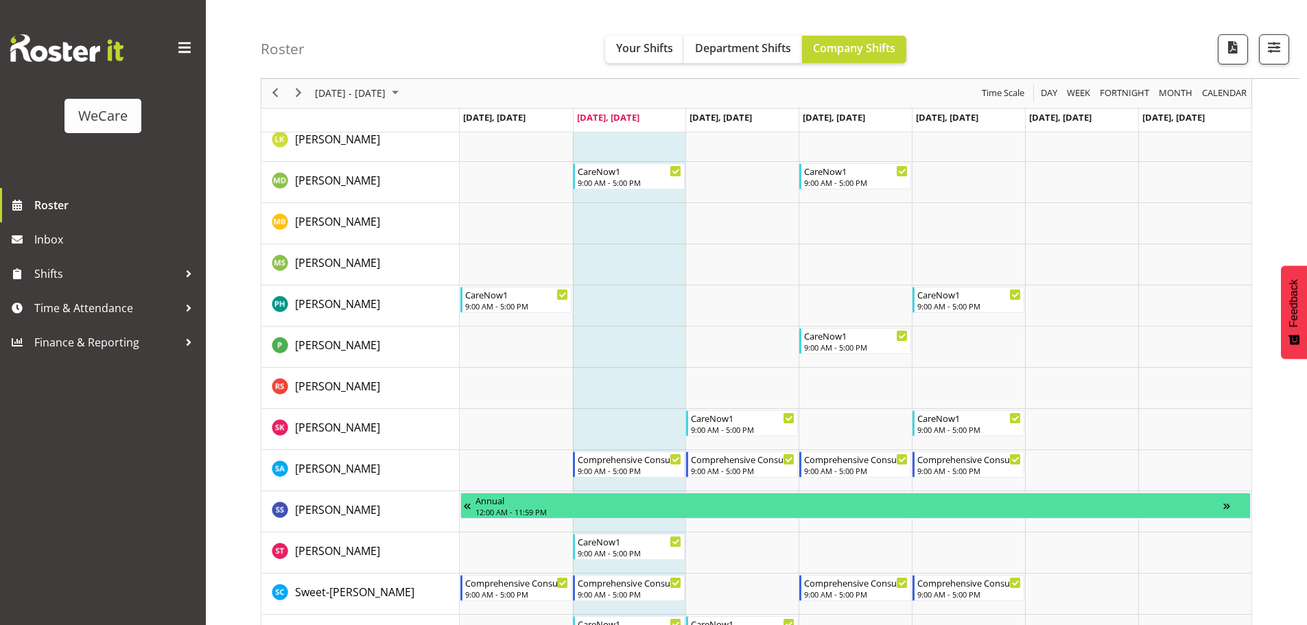
scroll to position [686, 0]
